Goal: Information Seeking & Learning: Learn about a topic

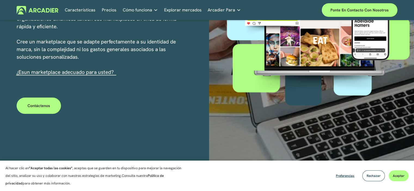
scroll to position [136, 0]
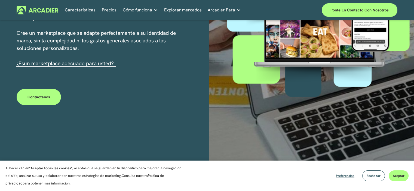
click at [93, 62] on font "un marketplace adecuado para usted?" at bounding box center [69, 63] width 90 height 7
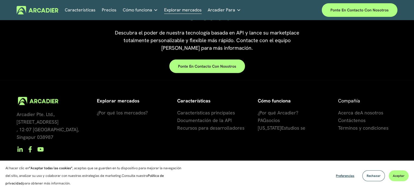
scroll to position [1277, 0]
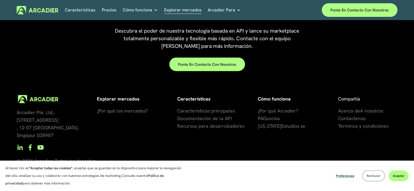
click at [372, 176] on font "Rechazar" at bounding box center [374, 176] width 14 height 4
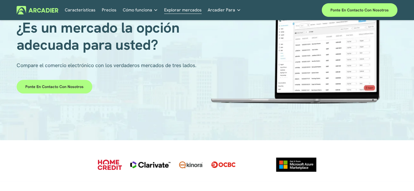
scroll to position [0, 0]
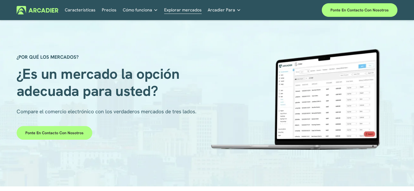
click at [77, 7] on font "Características" at bounding box center [80, 10] width 31 height 6
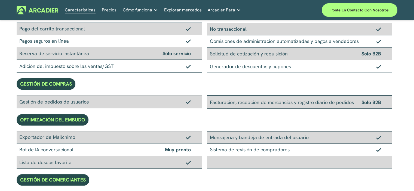
scroll to position [130, 0]
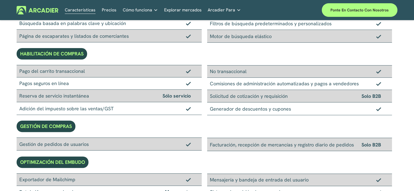
click at [110, 8] on font "Precios" at bounding box center [109, 10] width 15 height 6
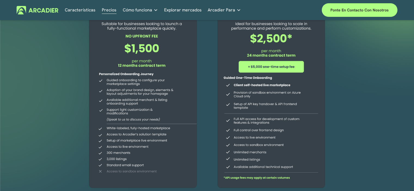
scroll to position [82, 0]
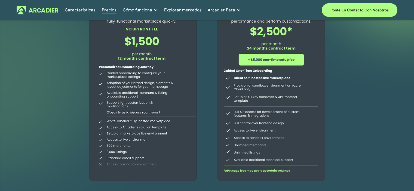
click at [131, 11] on font "Cómo funciona" at bounding box center [137, 10] width 29 height 6
click at [0, 0] on font "Mercados intuitivos adaptados a" at bounding box center [0, 0] width 0 height 0
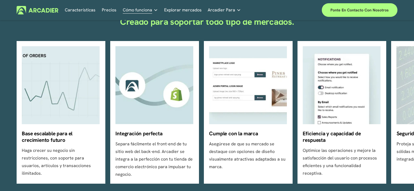
scroll to position [191, 0]
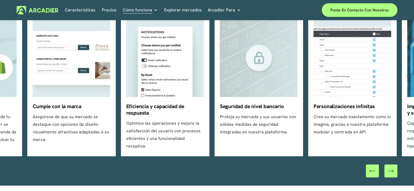
drag, startPoint x: 239, startPoint y: 124, endPoint x: 62, endPoint y: 109, distance: 177.3
click at [68, 109] on ul "Base escalable para el crecimiento futuro Haga crecer su negocio sin restriccio…" at bounding box center [207, 85] width 381 height 143
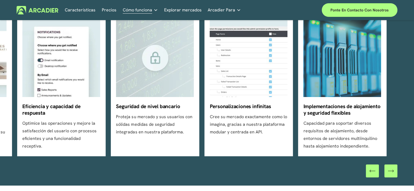
drag, startPoint x: 337, startPoint y: 127, endPoint x: 243, endPoint y: 123, distance: 94.6
click at [243, 123] on ul "Base escalable para el crecimiento futuro Haga crecer su negocio sin restriccio…" at bounding box center [207, 85] width 381 height 143
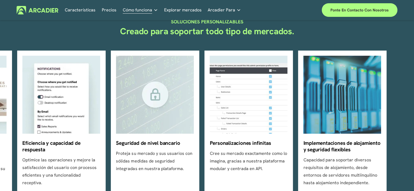
scroll to position [163, 0]
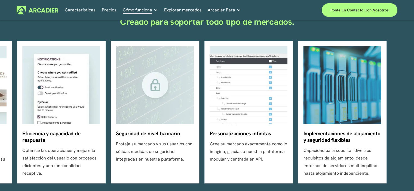
click at [187, 8] on font "Explorar mercados" at bounding box center [183, 10] width 38 height 6
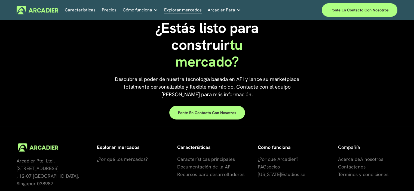
scroll to position [1277, 0]
